Goal: Check status: Check status

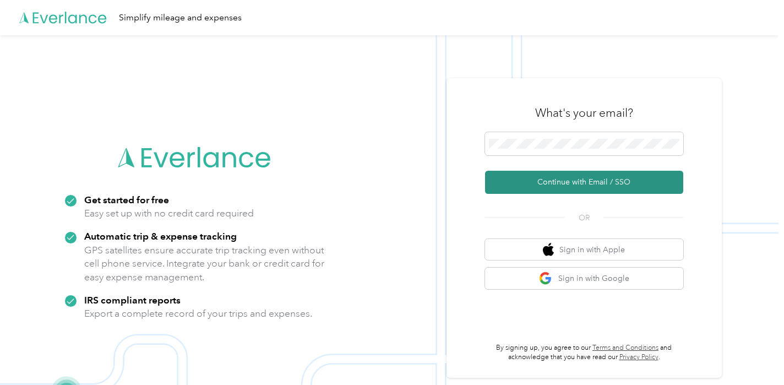
click at [519, 176] on button "Continue with Email / SSO" at bounding box center [584, 182] width 198 height 23
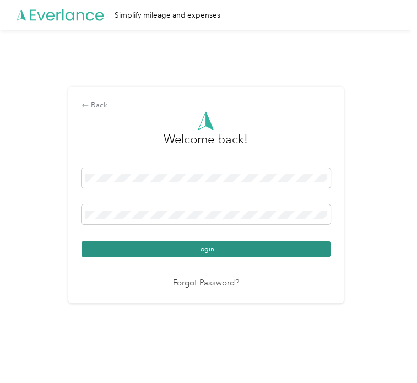
click at [137, 250] on button "Login" at bounding box center [205, 249] width 249 height 17
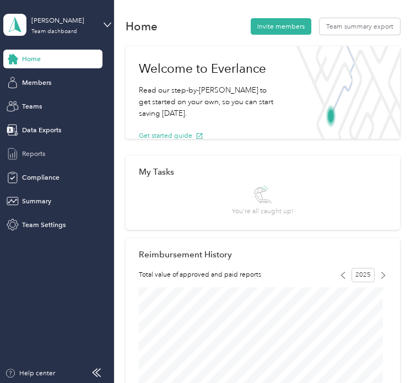
click at [45, 154] on span "Reports" at bounding box center [33, 154] width 23 height 10
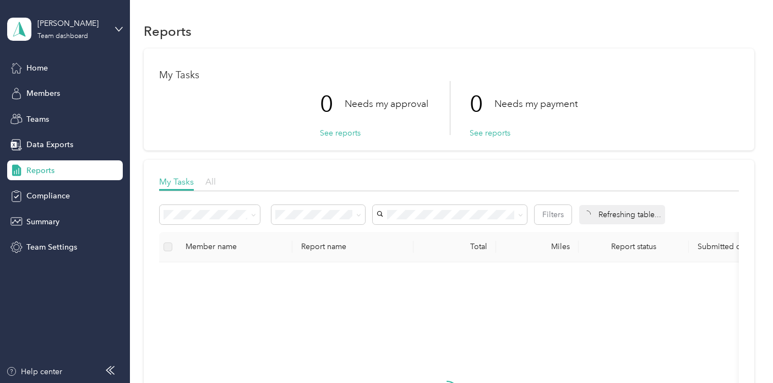
click at [211, 181] on span "All" at bounding box center [210, 181] width 10 height 10
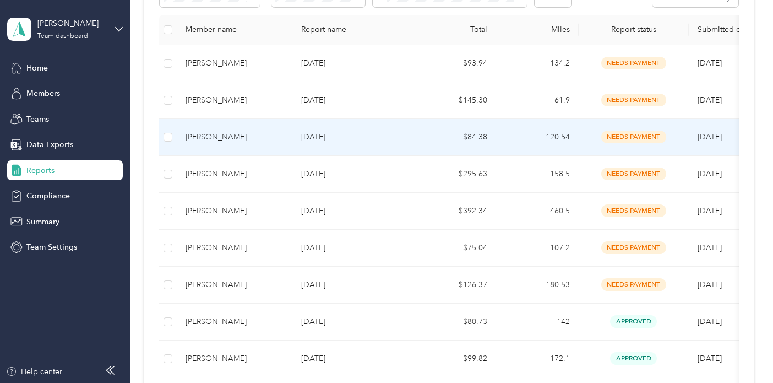
scroll to position [220, 0]
